Goal: Task Accomplishment & Management: Manage account settings

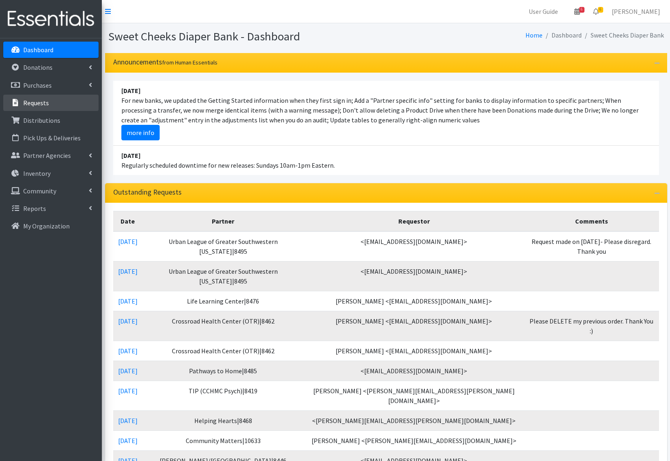
click at [55, 108] on link "Requests" at bounding box center [50, 103] width 95 height 16
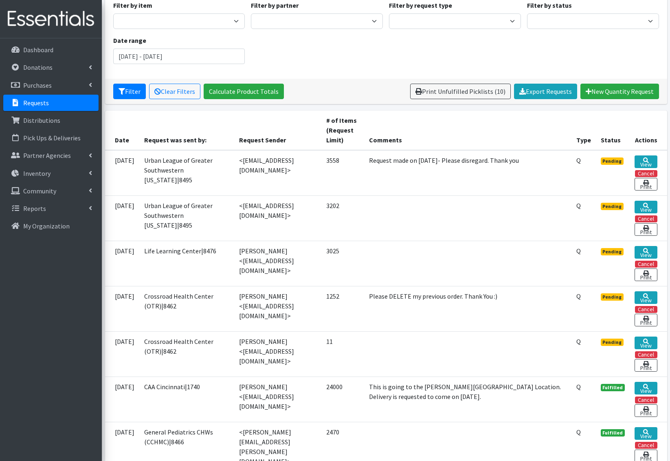
scroll to position [78, 0]
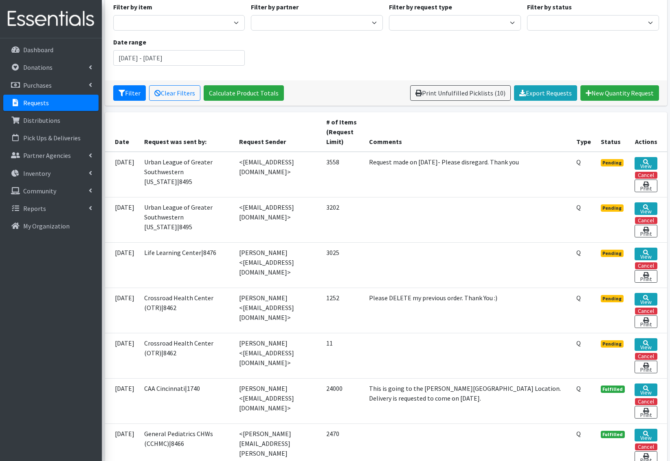
drag, startPoint x: 550, startPoint y: 308, endPoint x: 304, endPoint y: 77, distance: 337.3
click at [304, 77] on div "Filter by item Adult Briefs - Generic Large Adult Briefs - Generic Medium Adult…" at bounding box center [386, 37] width 562 height 86
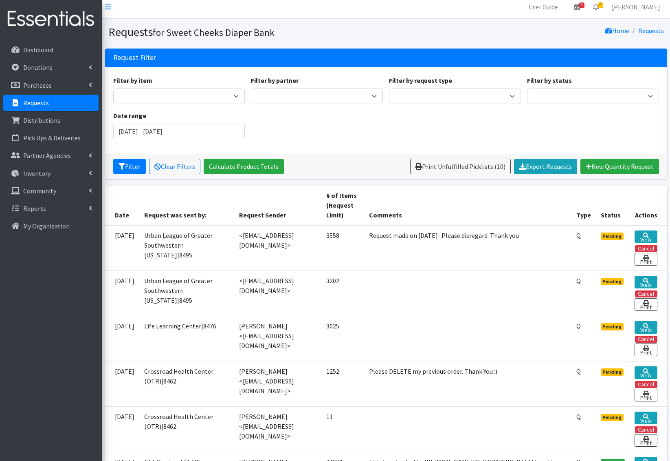
scroll to position [0, 0]
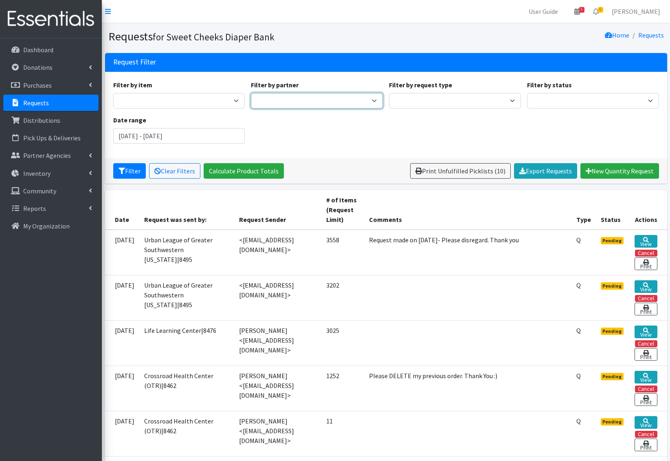
click at [343, 100] on select "Adams/Brown County CAA|8446 Avondale Adventist Pantry Baby Basics of Cincinnati…" at bounding box center [317, 100] width 132 height 15
select select "40"
click at [251, 93] on select "Adams/Brown County CAA|8446 Avondale Adventist Pantry Baby Basics of Cincinnati…" at bounding box center [317, 100] width 132 height 15
click at [121, 176] on button "Filter" at bounding box center [129, 170] width 33 height 15
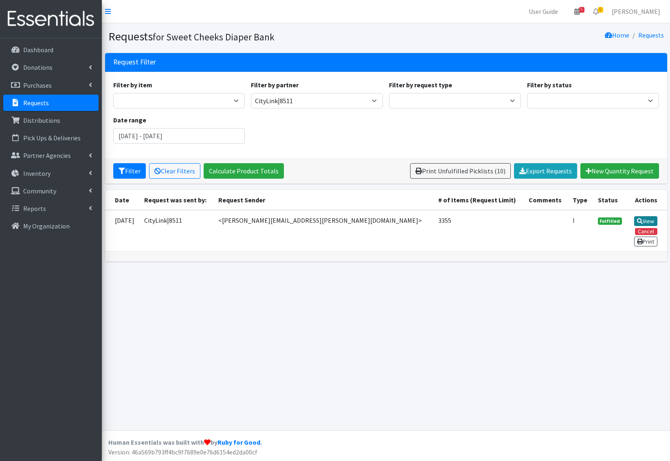
click at [653, 218] on link "View" at bounding box center [646, 221] width 23 height 10
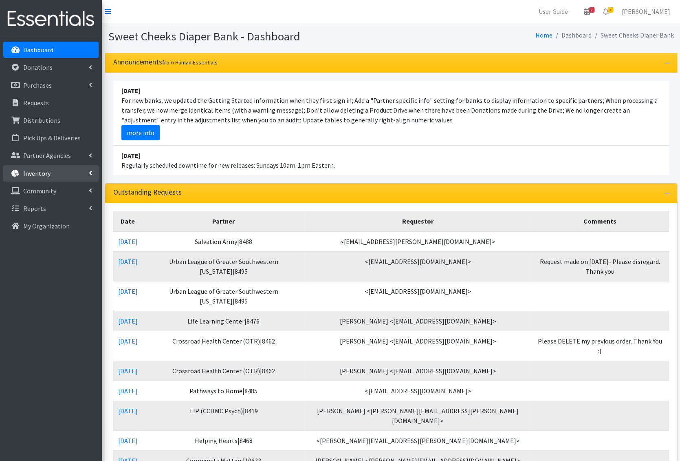
click at [48, 171] on p "Inventory" at bounding box center [36, 173] width 27 height 8
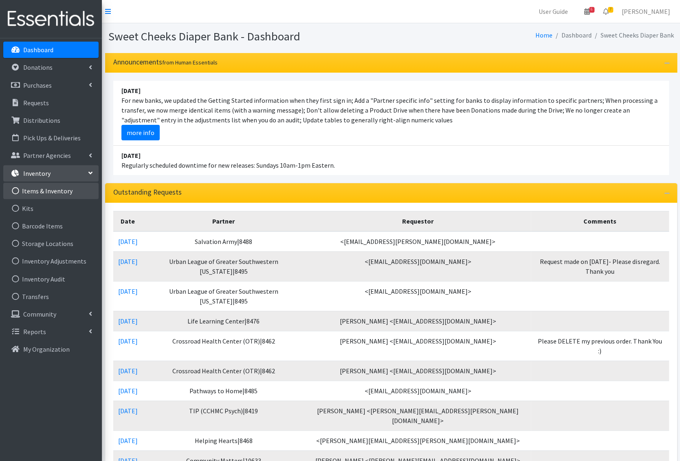
click at [72, 195] on link "Items & Inventory" at bounding box center [50, 191] width 95 height 16
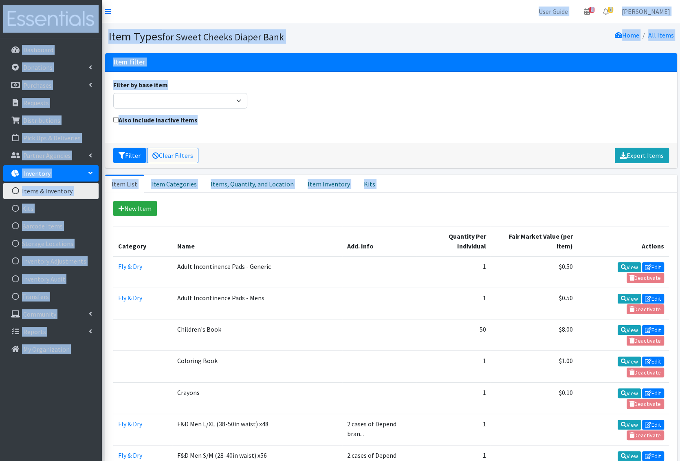
drag, startPoint x: 470, startPoint y: 212, endPoint x: 162, endPoint y: 17, distance: 364.3
click at [162, 17] on nav "User Guide 6 6 Pick-ups remaining this week View Calendar 7 7 Requests 0 Partne…" at bounding box center [391, 11] width 578 height 23
drag, startPoint x: 122, startPoint y: 15, endPoint x: 383, endPoint y: 216, distance: 329.9
